Goal: Find specific page/section: Find specific page/section

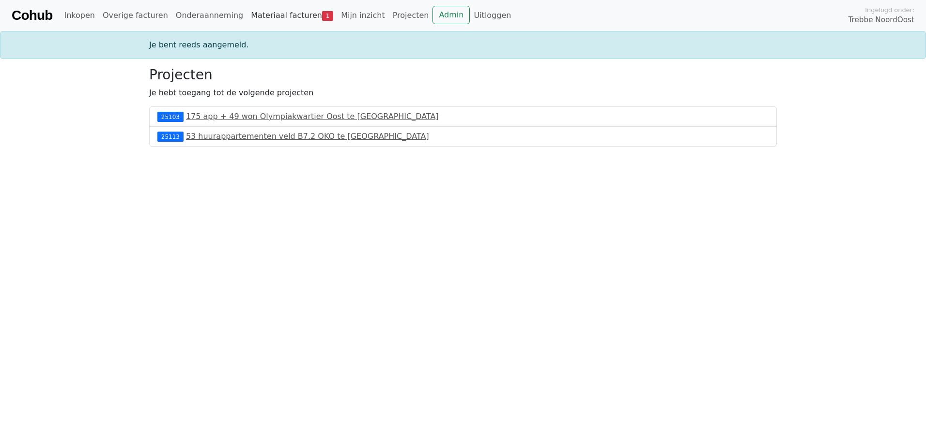
click at [301, 6] on link "Materiaal facturen 1" at bounding box center [292, 15] width 90 height 19
click at [247, 11] on link "Materiaal facturen 1" at bounding box center [292, 15] width 90 height 19
